Goal: Task Accomplishment & Management: Manage account settings

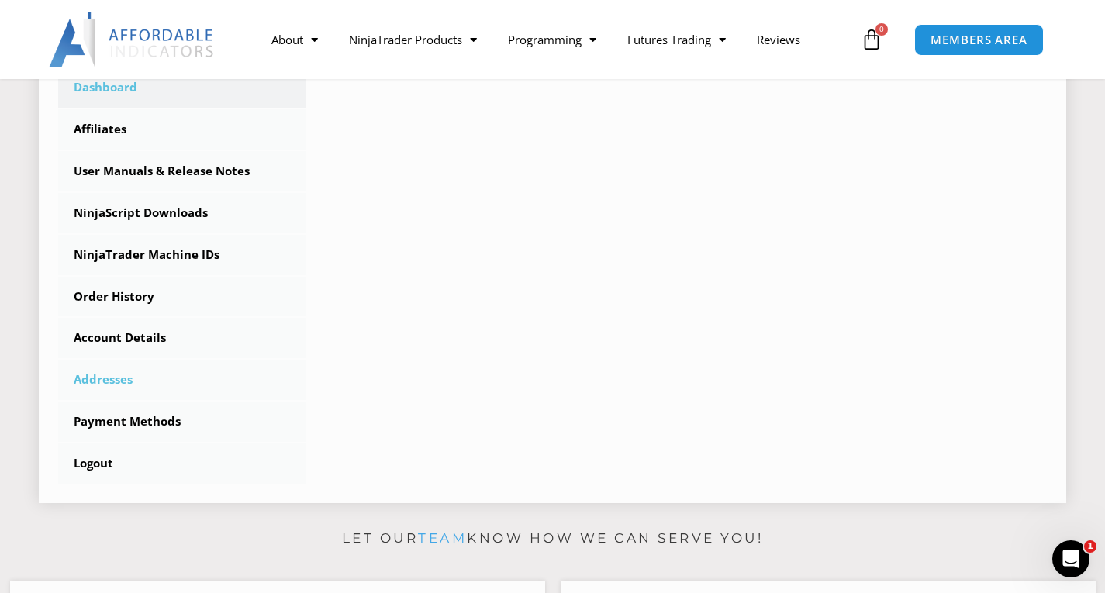
scroll to position [465, 0]
click at [171, 253] on link "NinjaTrader Machine IDs" at bounding box center [181, 254] width 247 height 40
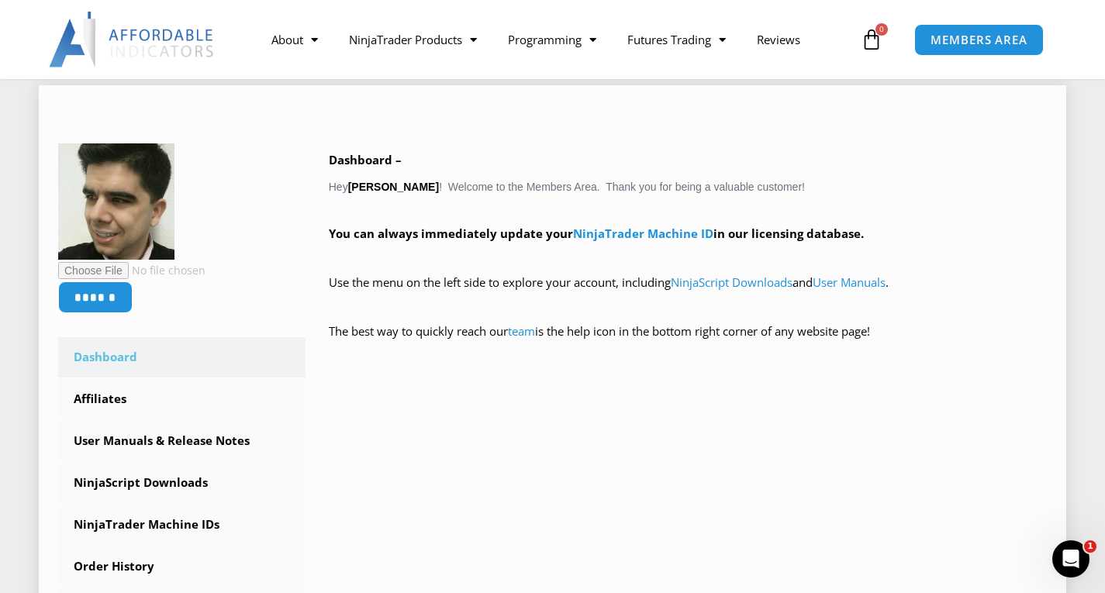
scroll to position [155, 0]
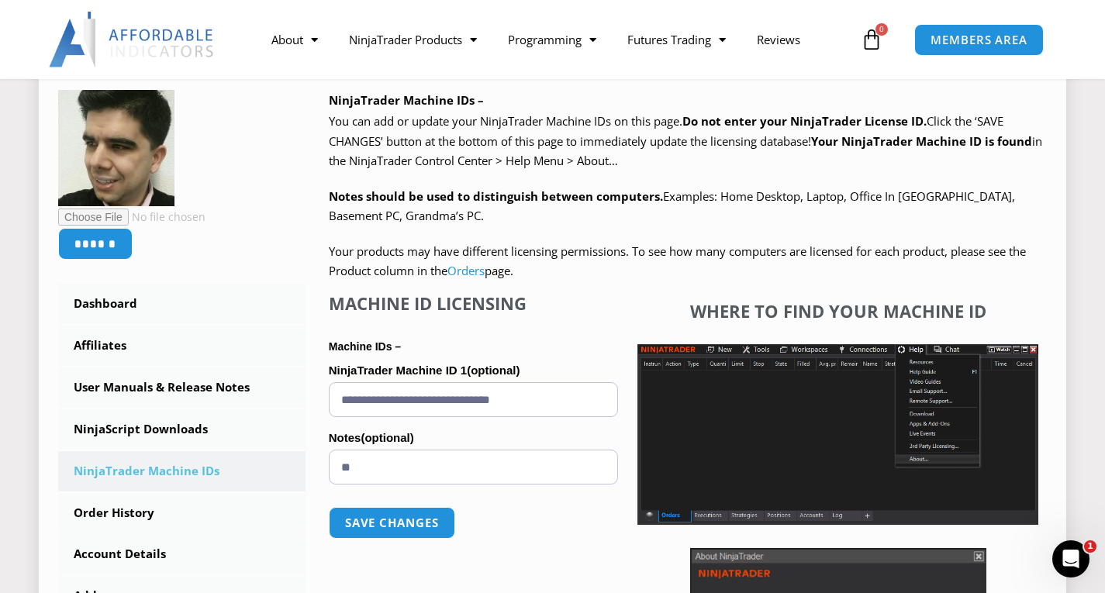
click at [433, 400] on input "**********" at bounding box center [474, 399] width 290 height 35
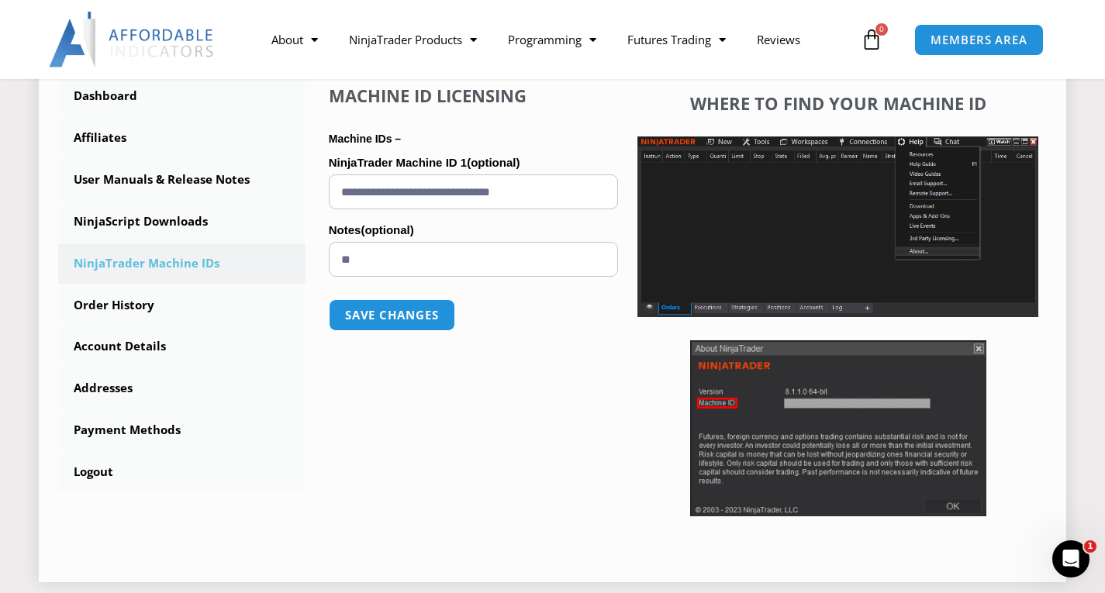
scroll to position [465, 0]
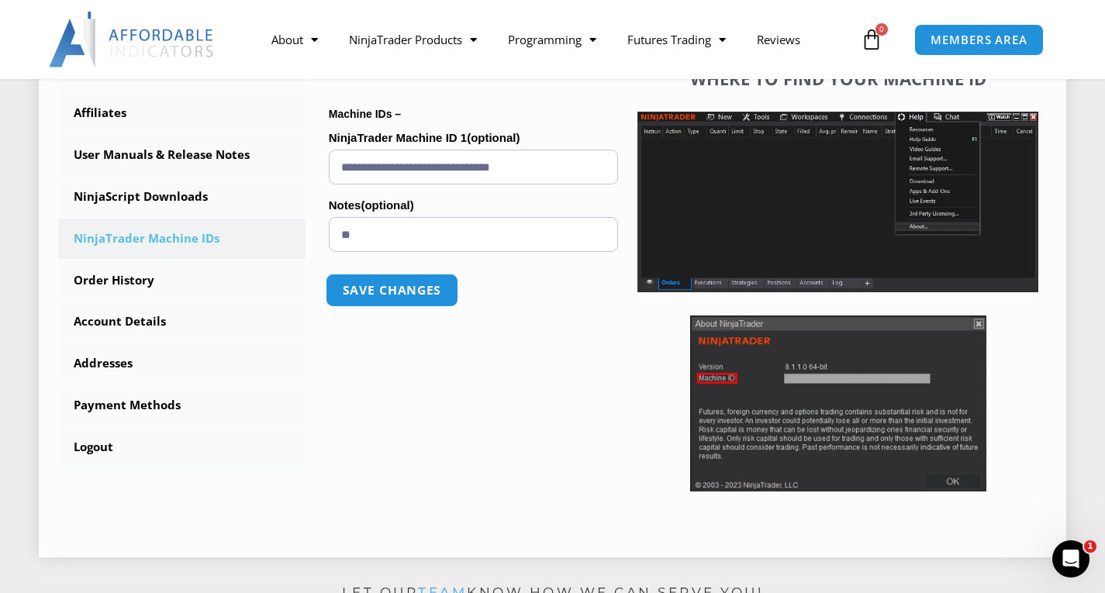
click at [403, 290] on button "Save changes" at bounding box center [392, 290] width 133 height 33
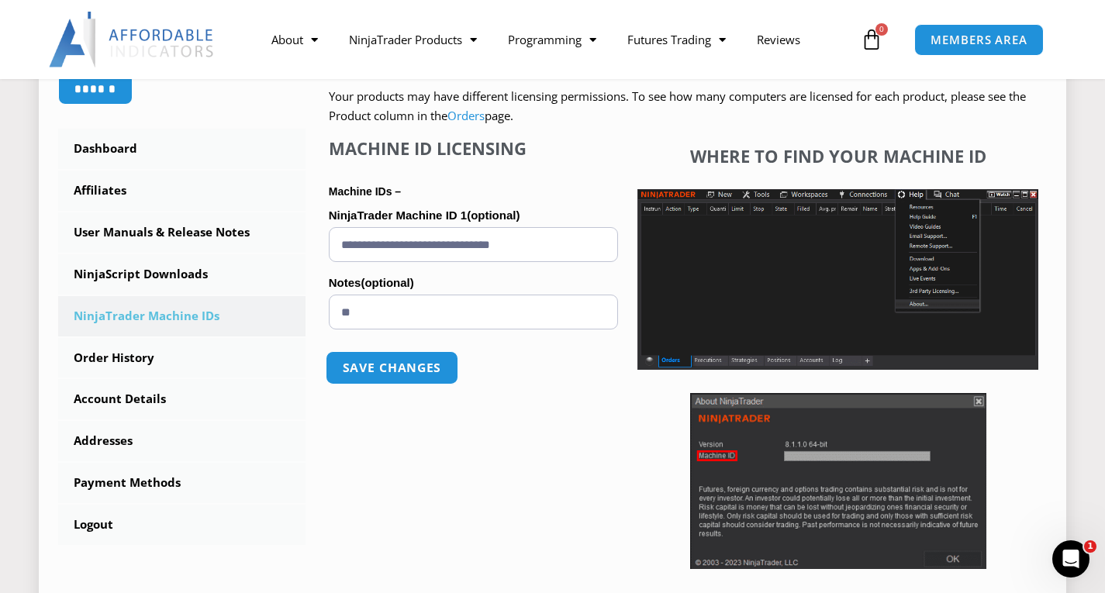
scroll to position [388, 0]
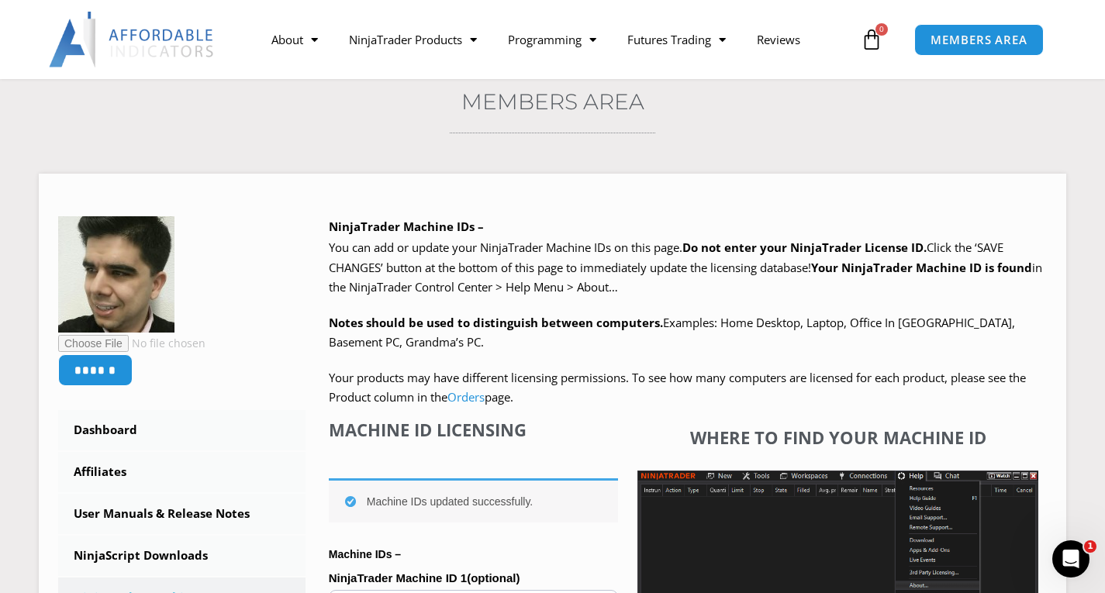
scroll to position [233, 0]
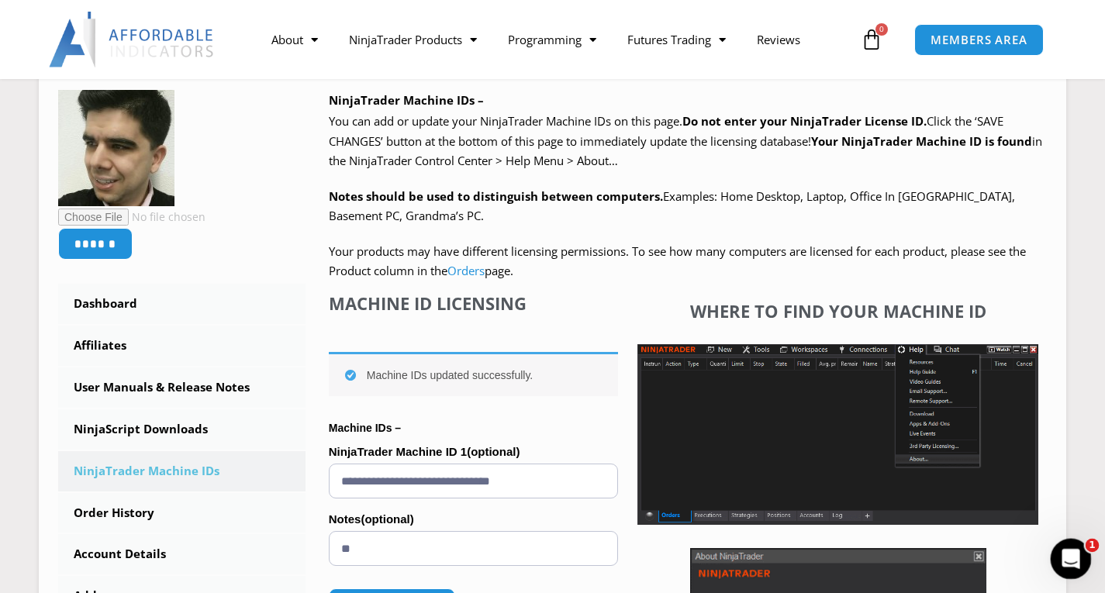
click at [1071, 548] on icon "Open Intercom Messenger" at bounding box center [1070, 558] width 26 height 26
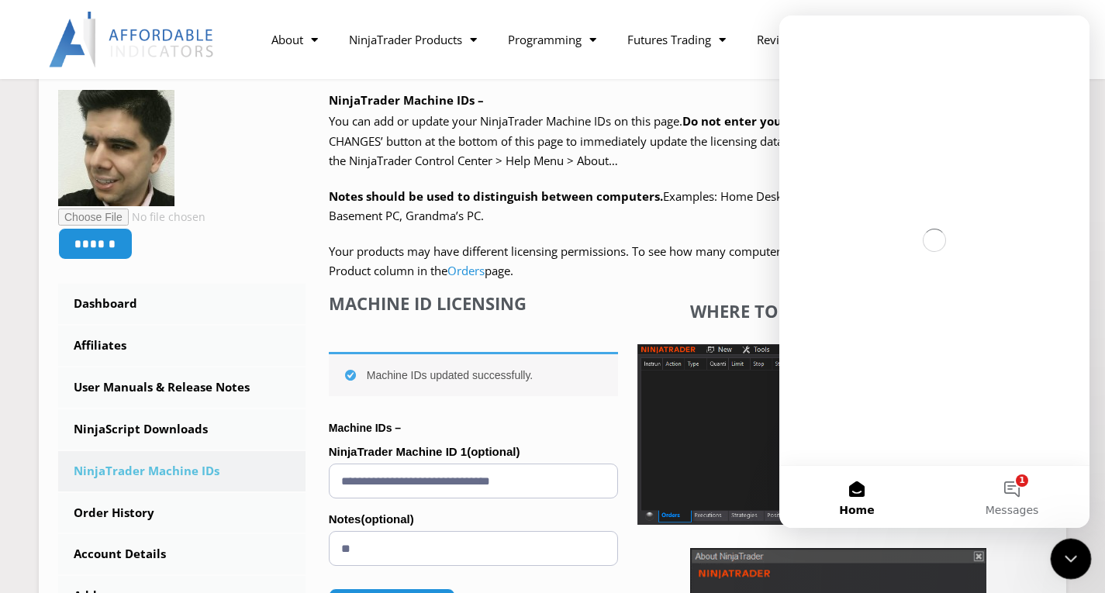
scroll to position [0, 0]
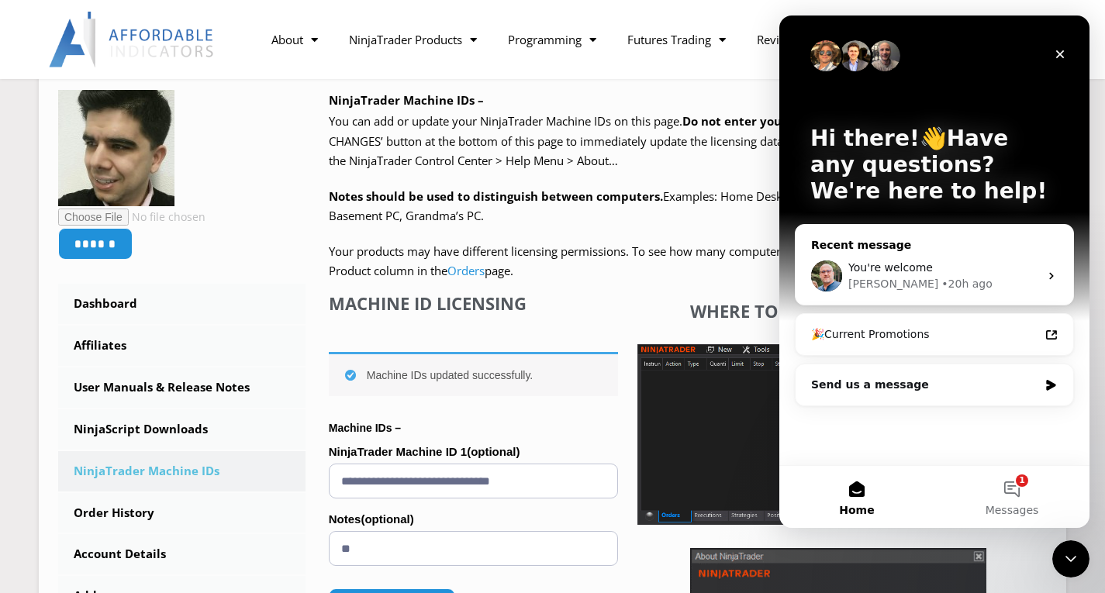
click at [846, 283] on div "You're welcome Larry • 20h ago" at bounding box center [935, 275] width 278 height 57
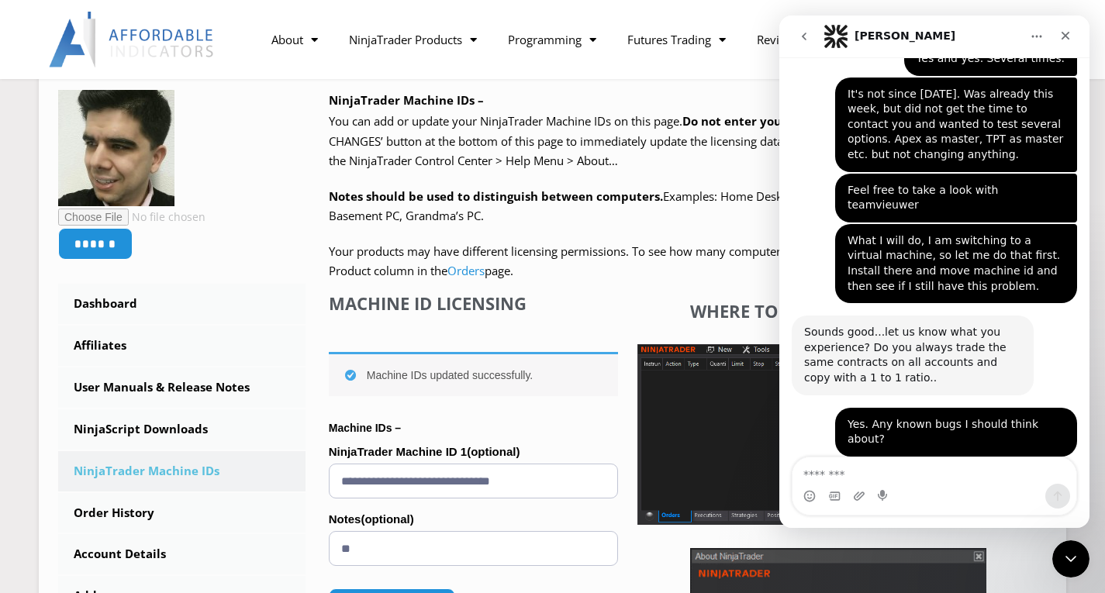
scroll to position [2280, 0]
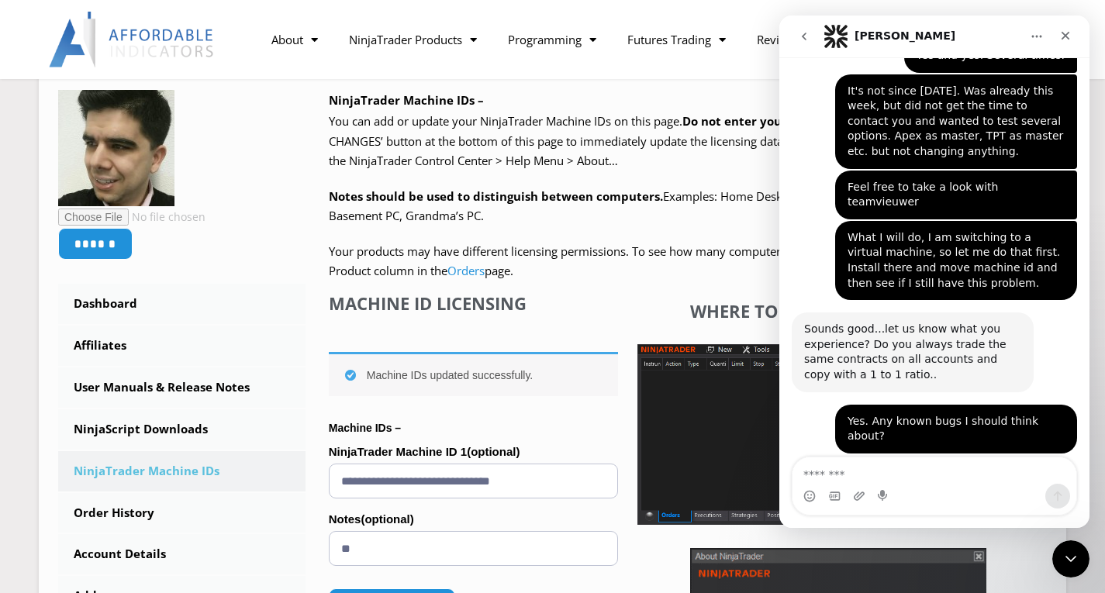
click at [864, 463] on textarea "Message…" at bounding box center [935, 471] width 284 height 26
type textarea "**********"
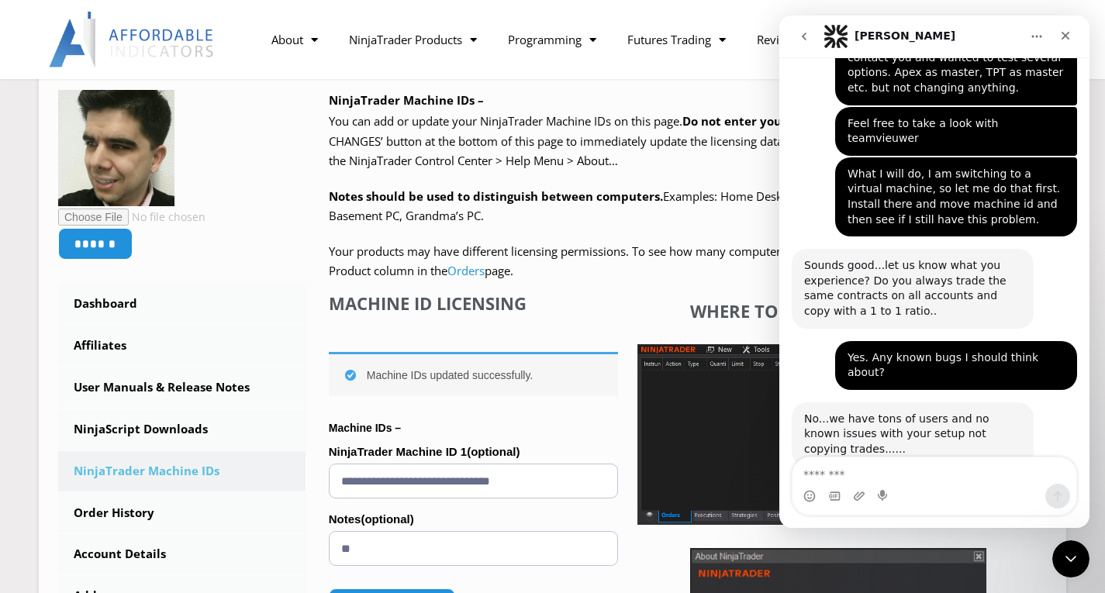
scroll to position [2368, 0]
